Goal: Find specific page/section: Find specific page/section

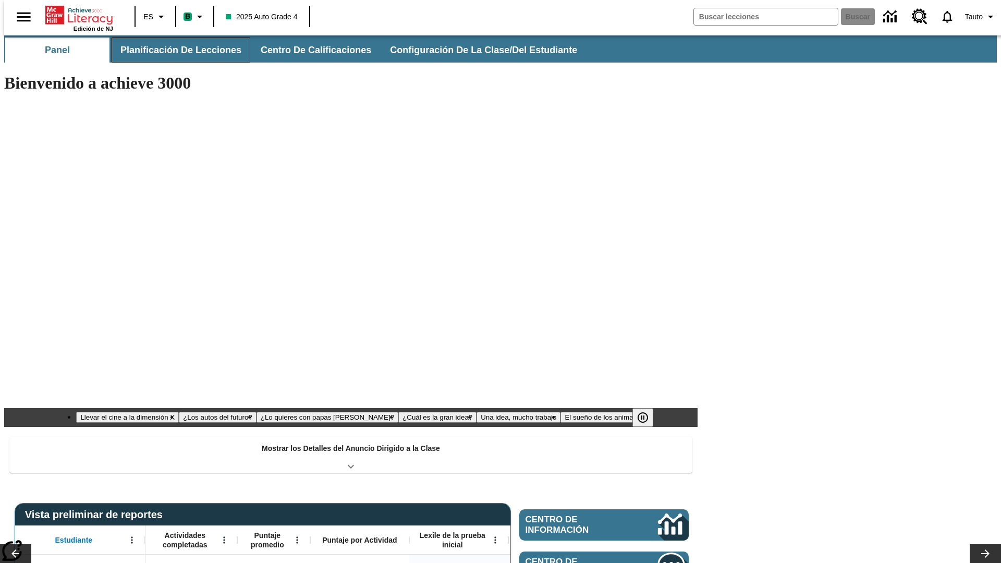
click at [175, 50] on button "Planificación de lecciones" at bounding box center [181, 50] width 139 height 25
